Goal: Information Seeking & Learning: Find specific fact

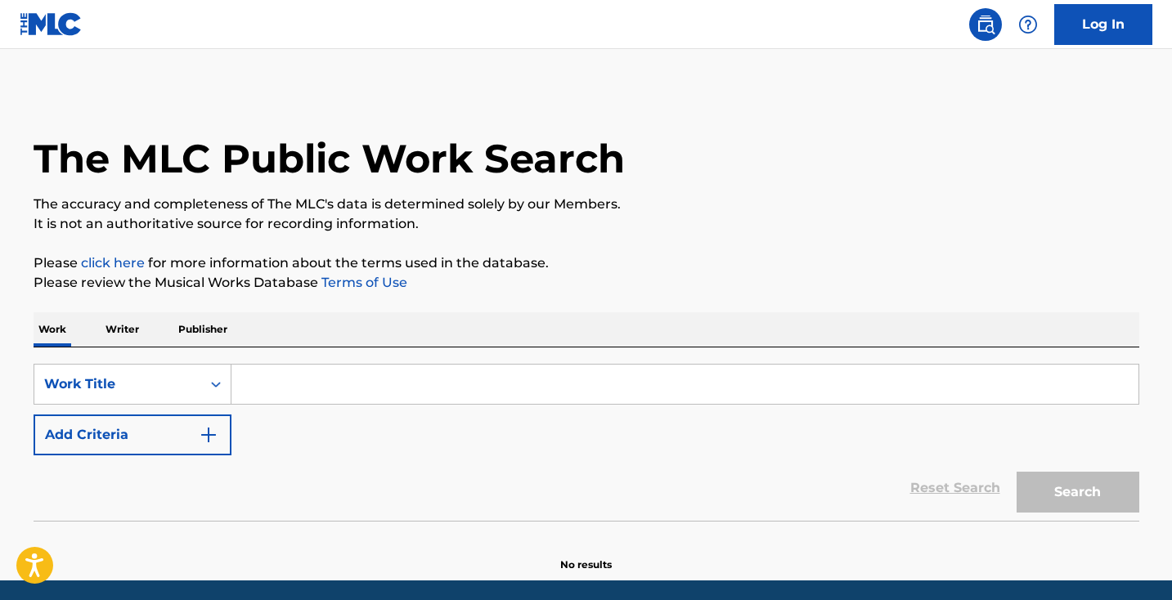
click at [267, 384] on input "Search Form" at bounding box center [684, 384] width 907 height 39
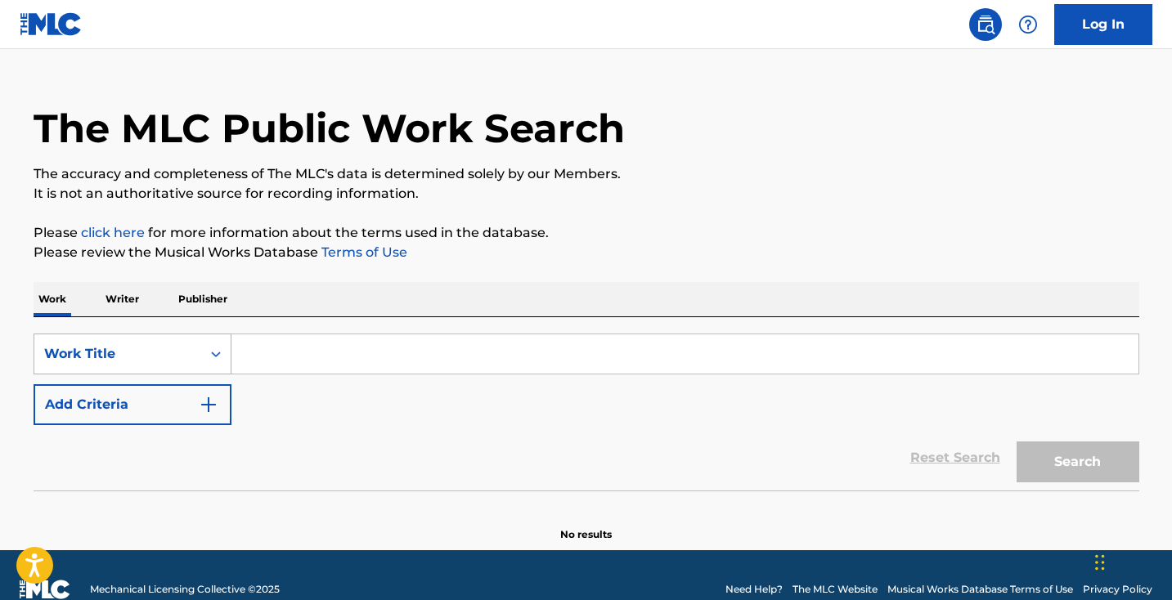
click at [203, 374] on div "Work Title" at bounding box center [133, 354] width 198 height 41
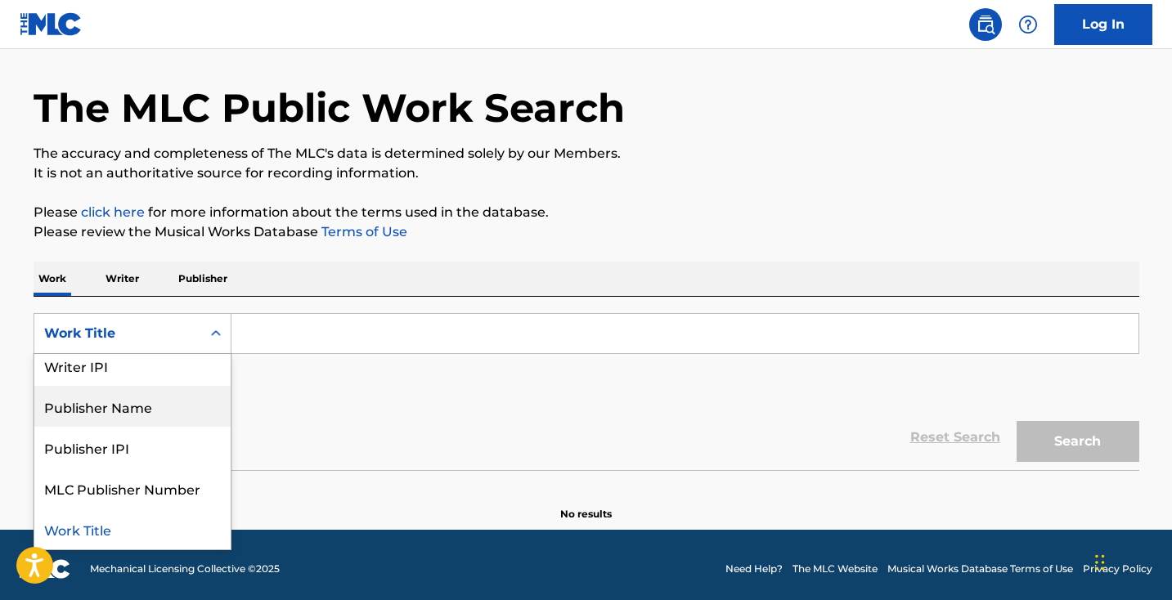
scroll to position [132, 0]
click at [294, 385] on div "SearchWithCriteria0116d7f7-0e67-4b9e-84aa-3a0b643125cb Publisher Name, 5 of 8. …" at bounding box center [586, 359] width 1105 height 92
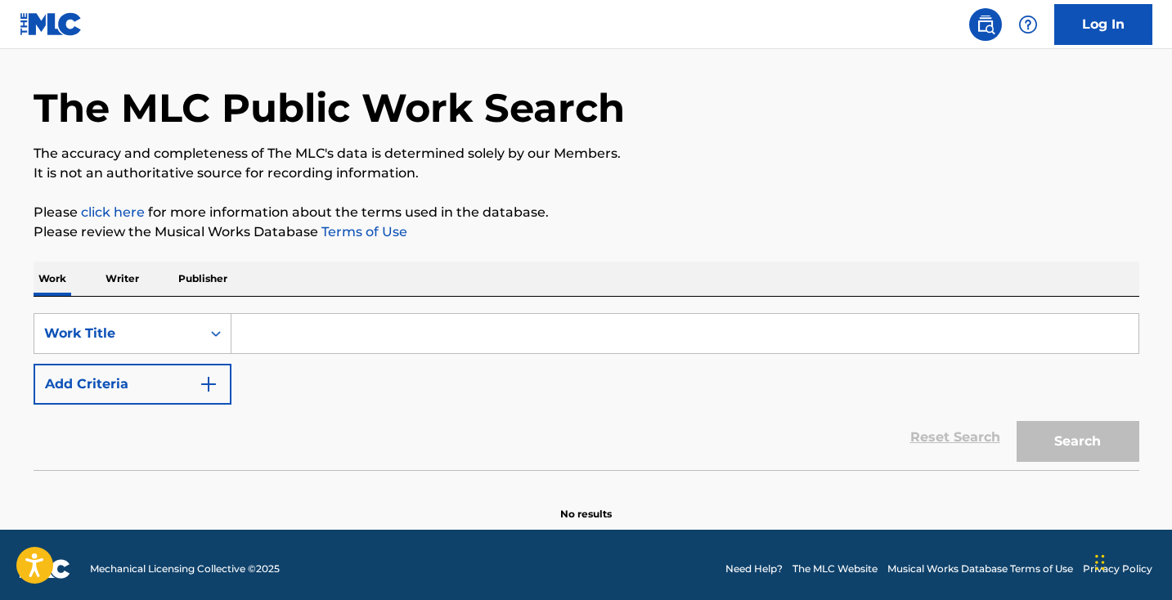
click at [208, 376] on img "Search Form" at bounding box center [209, 384] width 20 height 20
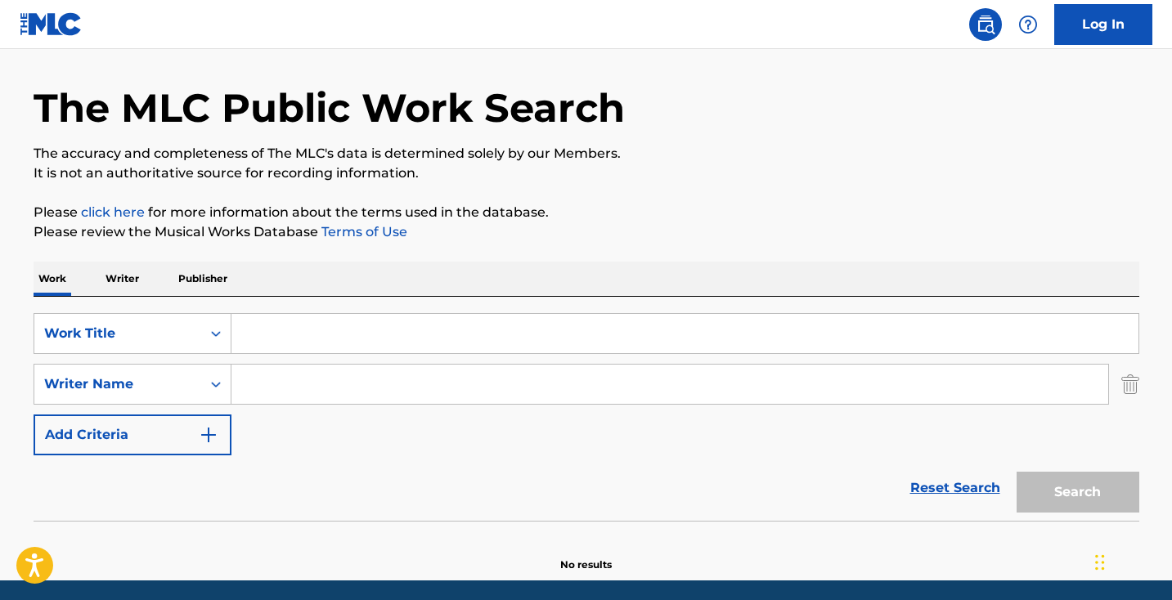
click at [263, 386] on input "Search Form" at bounding box center [669, 384] width 876 height 39
paste input "[PERSON_NAME]"
type input "[PERSON_NAME]"
click at [259, 326] on input "Search Form" at bounding box center [684, 333] width 907 height 39
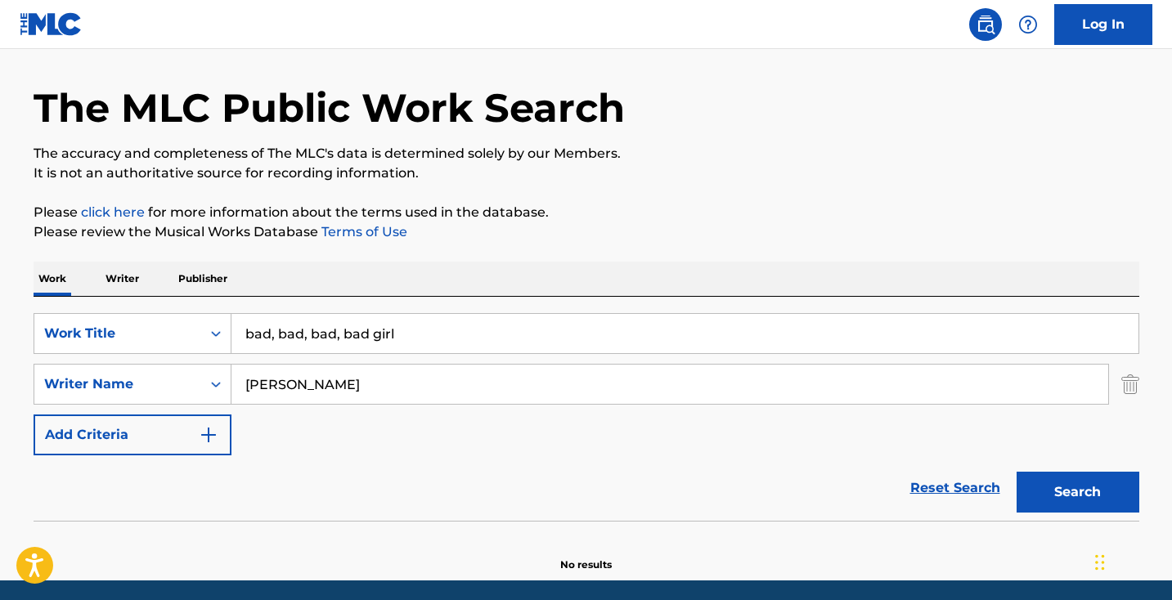
drag, startPoint x: 414, startPoint y: 336, endPoint x: 281, endPoint y: 331, distance: 133.3
click at [281, 331] on input "bad, bad, bad, bad girl" at bounding box center [684, 333] width 907 height 39
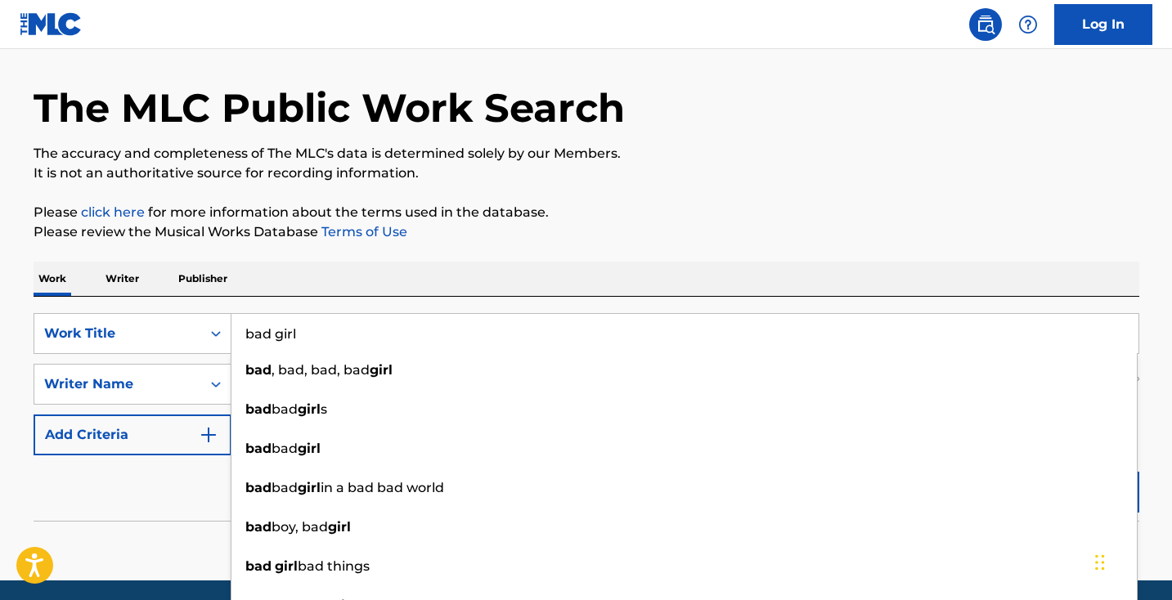
click at [508, 341] on input "bad girl" at bounding box center [684, 333] width 907 height 39
type input "bad girl"
click at [1077, 492] on button "Search" at bounding box center [1077, 492] width 123 height 41
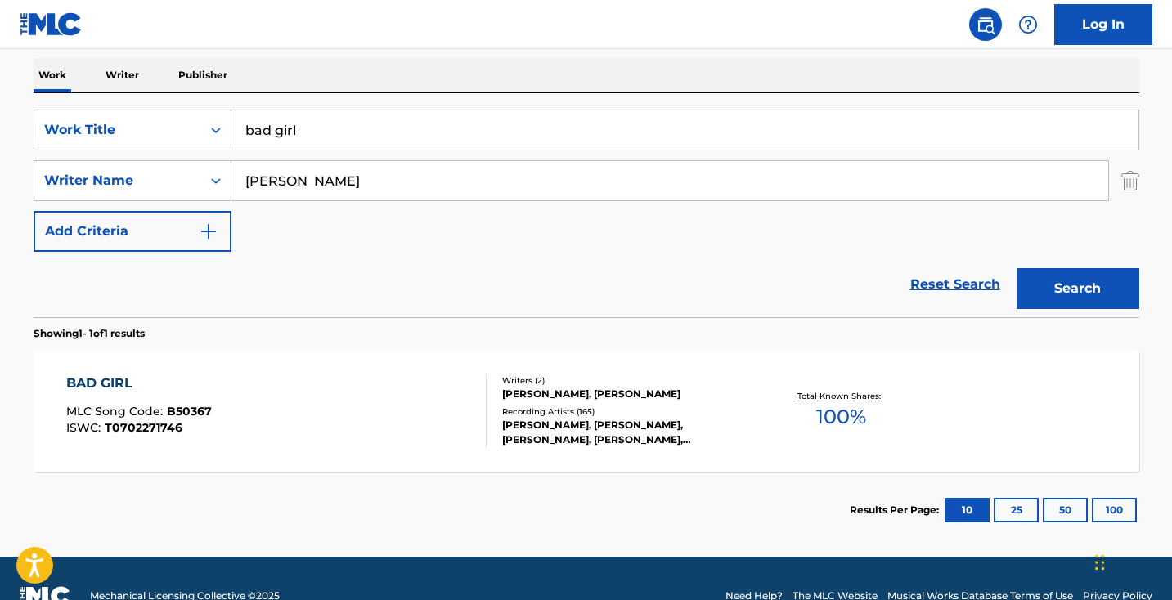
scroll to position [256, 0]
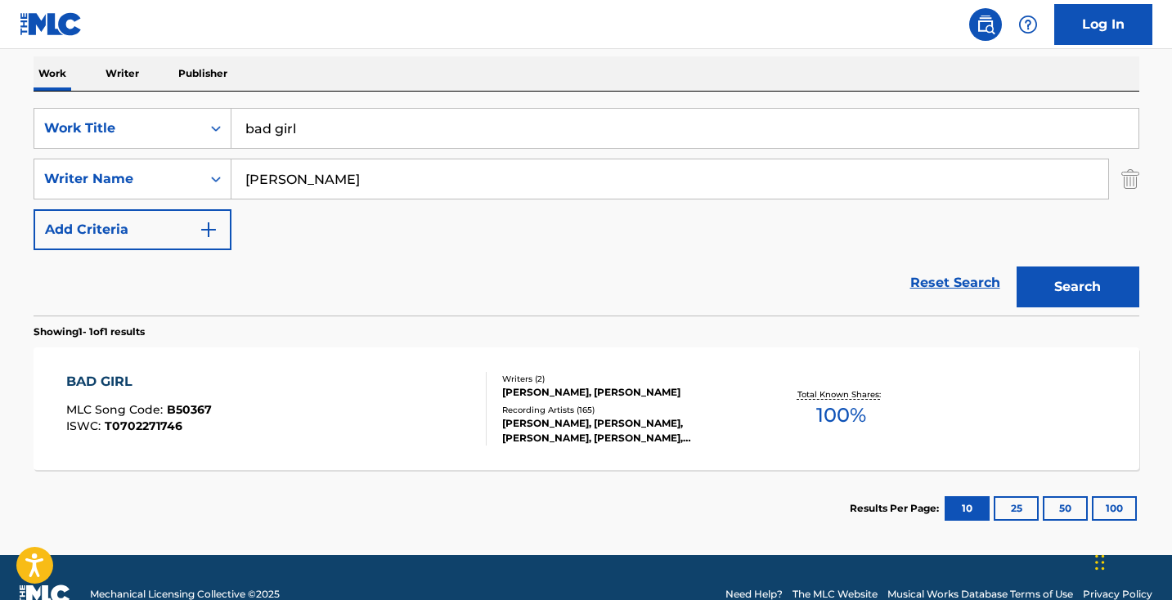
click at [96, 379] on div "BAD GIRL" at bounding box center [139, 382] width 146 height 20
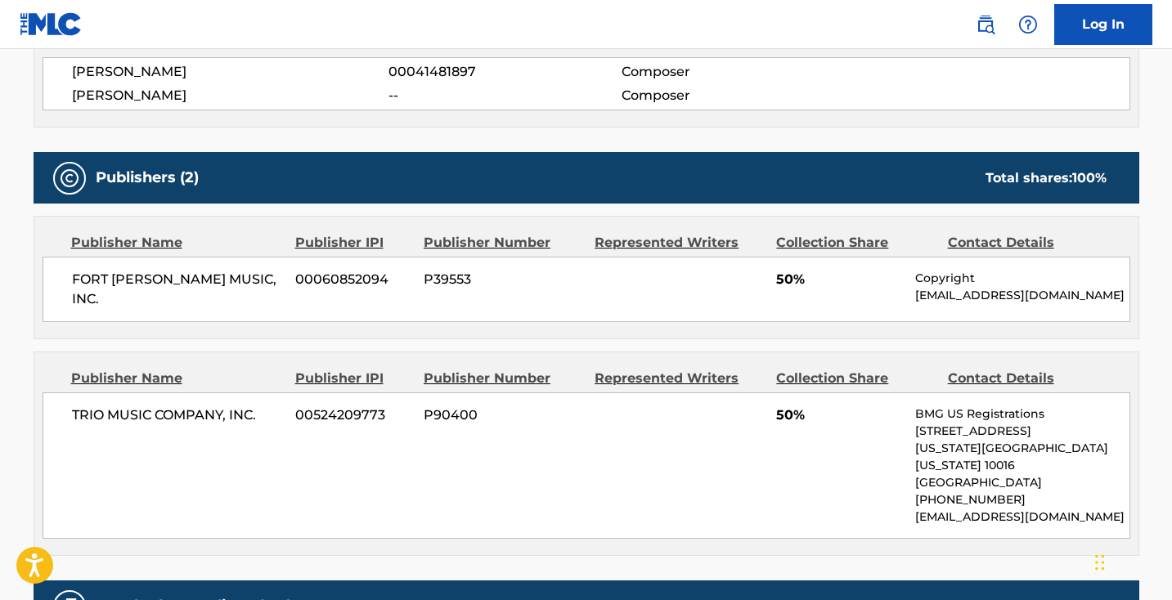
scroll to position [625, 0]
